Goal: Browse casually

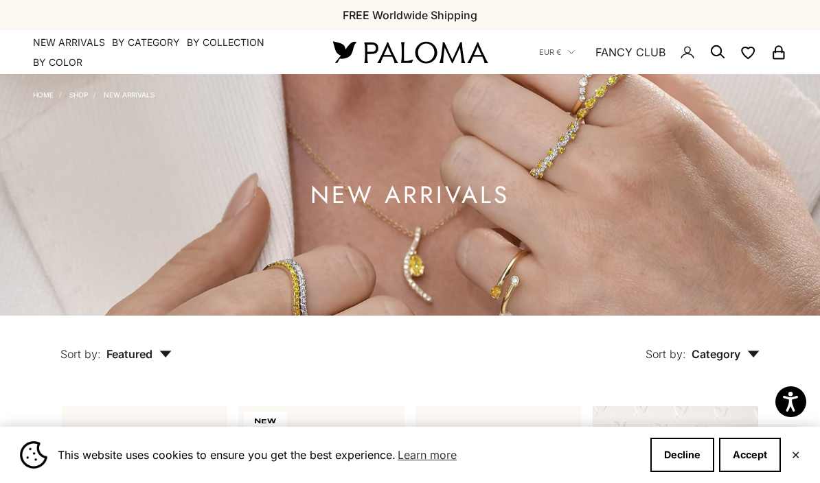
click at [685, 456] on button "Decline" at bounding box center [682, 455] width 64 height 34
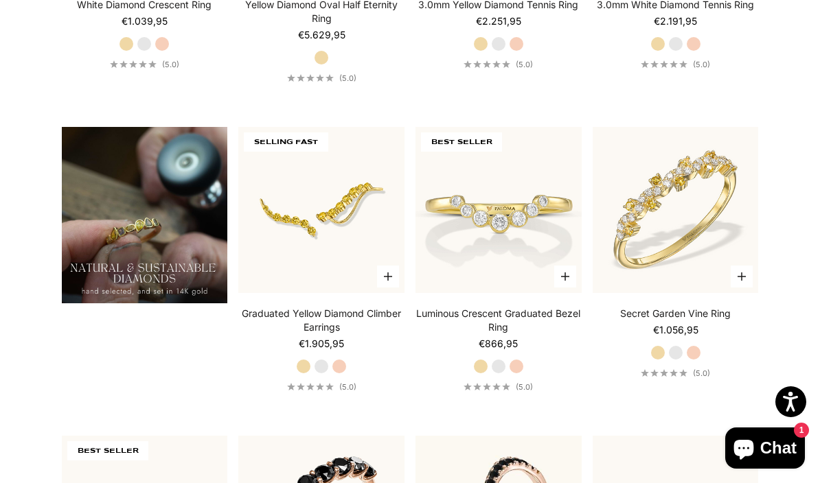
scroll to position [888, 0]
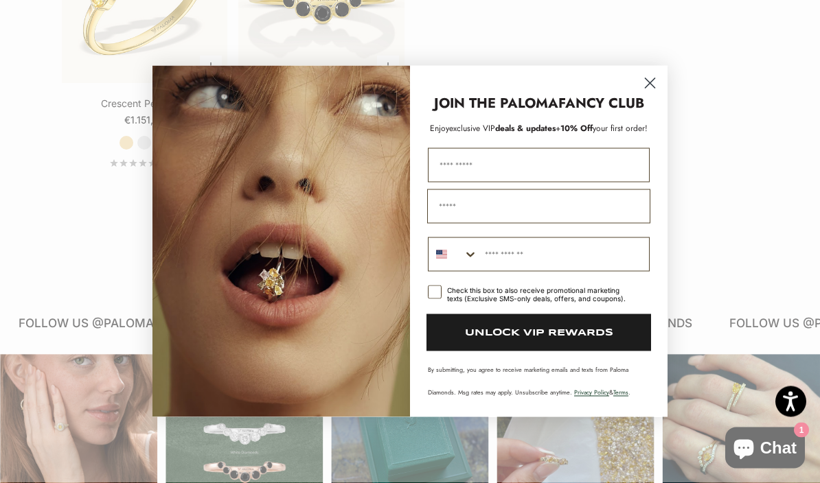
click at [647, 95] on circle "Close dialog" at bounding box center [649, 83] width 23 height 23
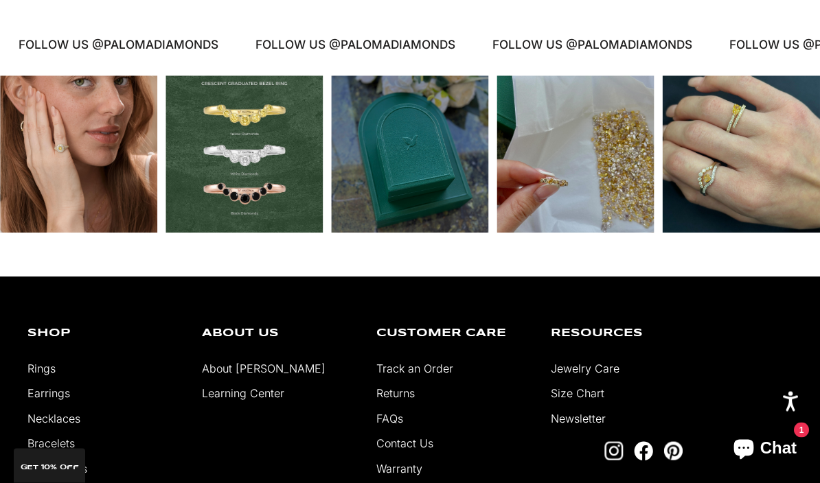
scroll to position [2593, 0]
click at [772, 233] on div "Instagram post opens in a popup" at bounding box center [740, 154] width 157 height 157
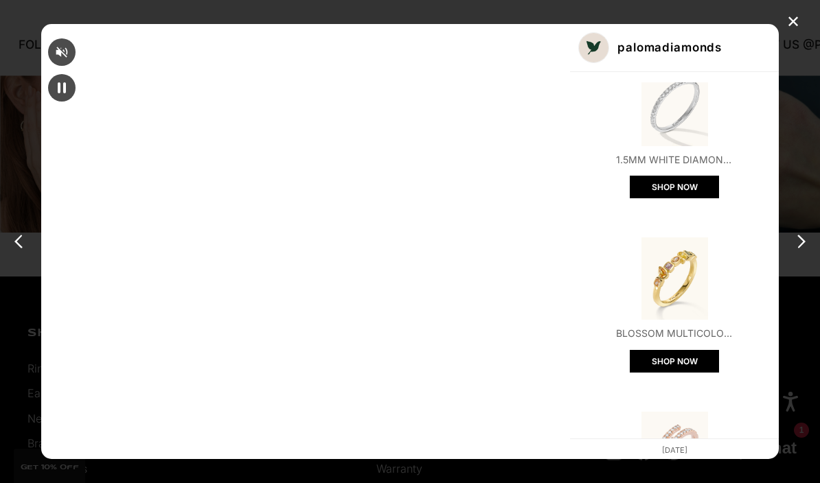
scroll to position [35, 0]
click at [788, 21] on div "✕" at bounding box center [793, 22] width 21 height 21
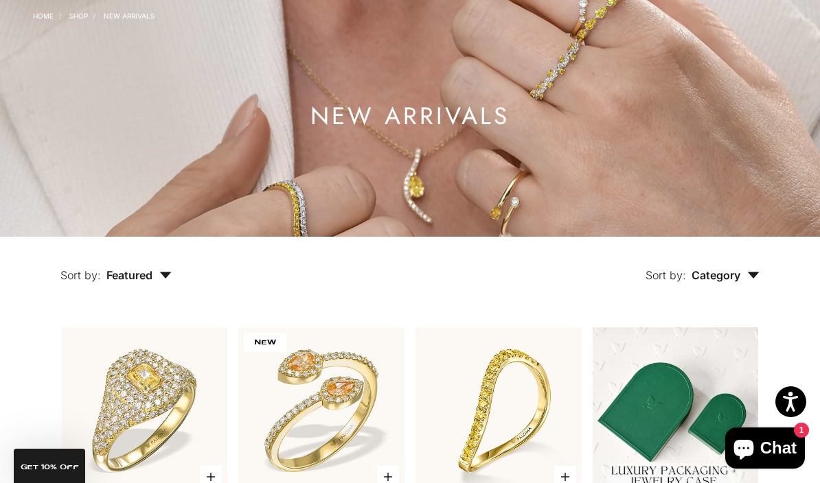
scroll to position [0, 0]
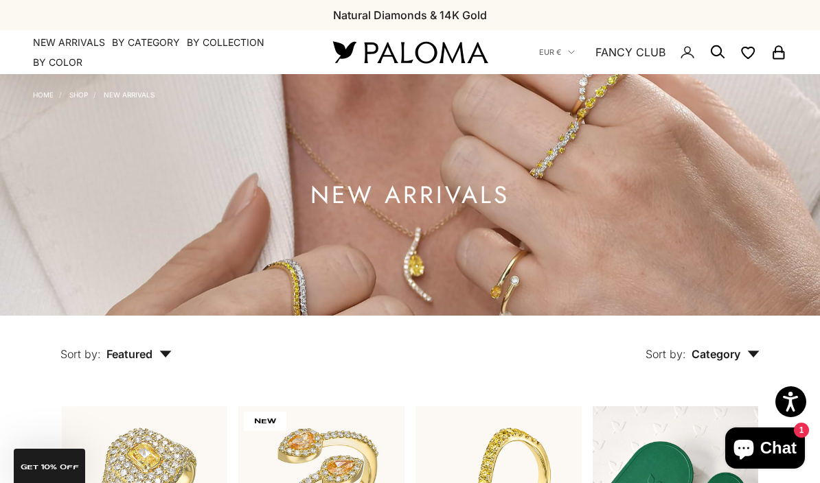
click at [148, 97] on link "NEW ARRIVALS" at bounding box center [129, 95] width 51 height 8
click at [155, 37] on summary "By Category" at bounding box center [146, 43] width 68 height 14
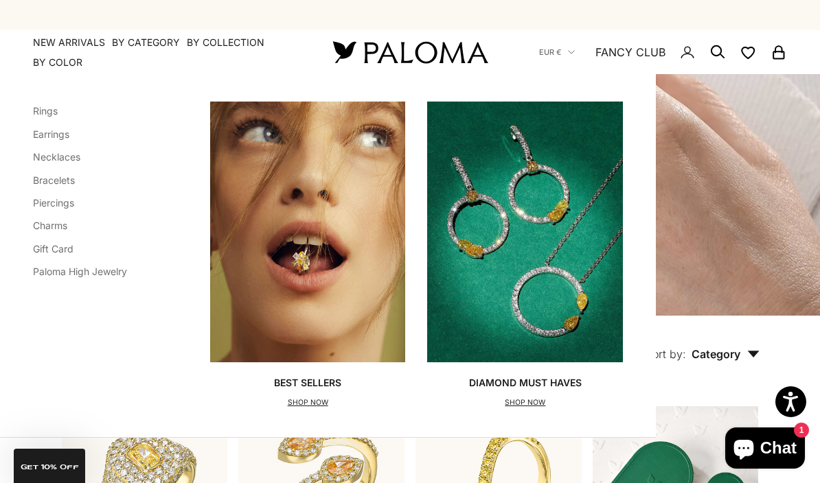
click at [541, 217] on img "Primary navigation" at bounding box center [525, 232] width 196 height 261
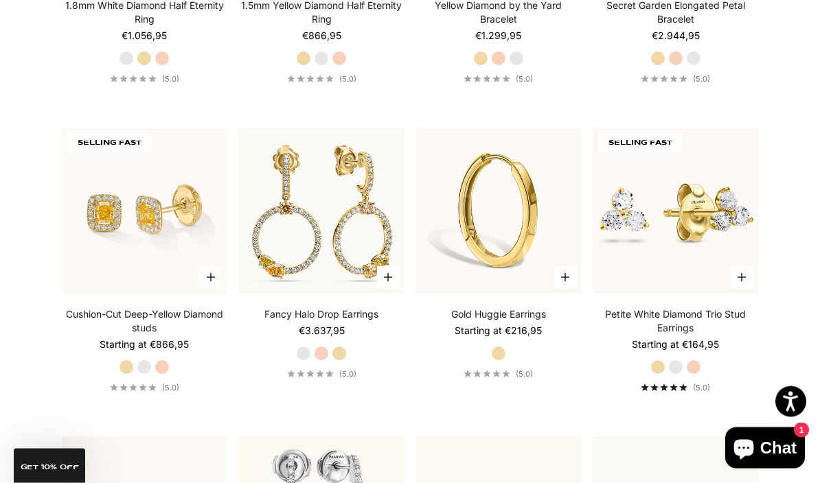
scroll to position [3026, 0]
